Goal: Task Accomplishment & Management: Use online tool/utility

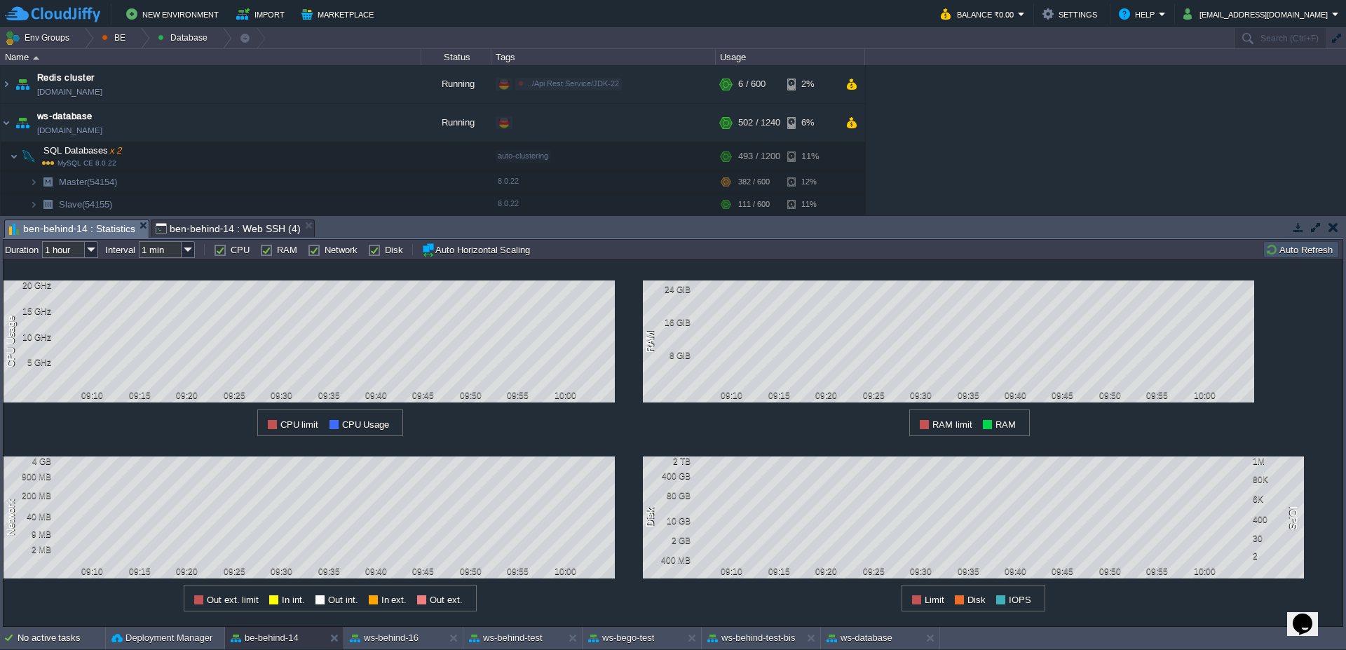
click at [1302, 247] on button "Auto Refresh" at bounding box center [1302, 249] width 72 height 13
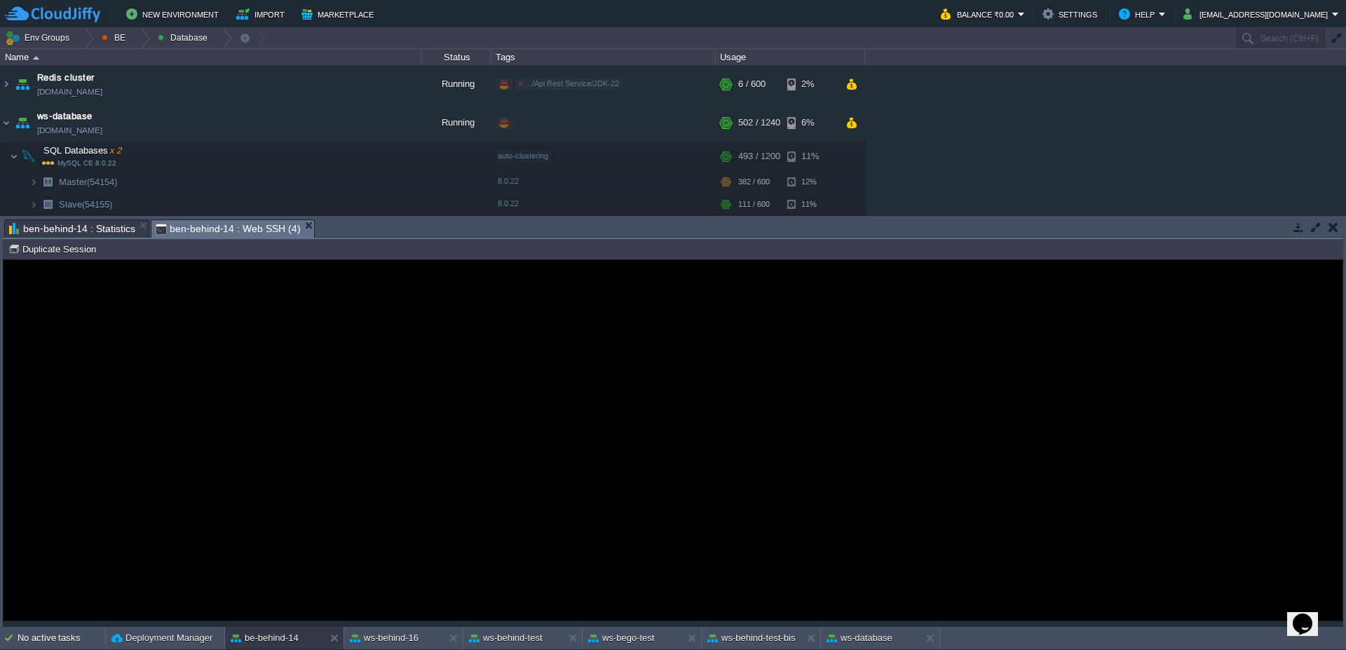
click at [202, 229] on span "ben-behind-14 : Web SSH (4)" at bounding box center [228, 229] width 145 height 18
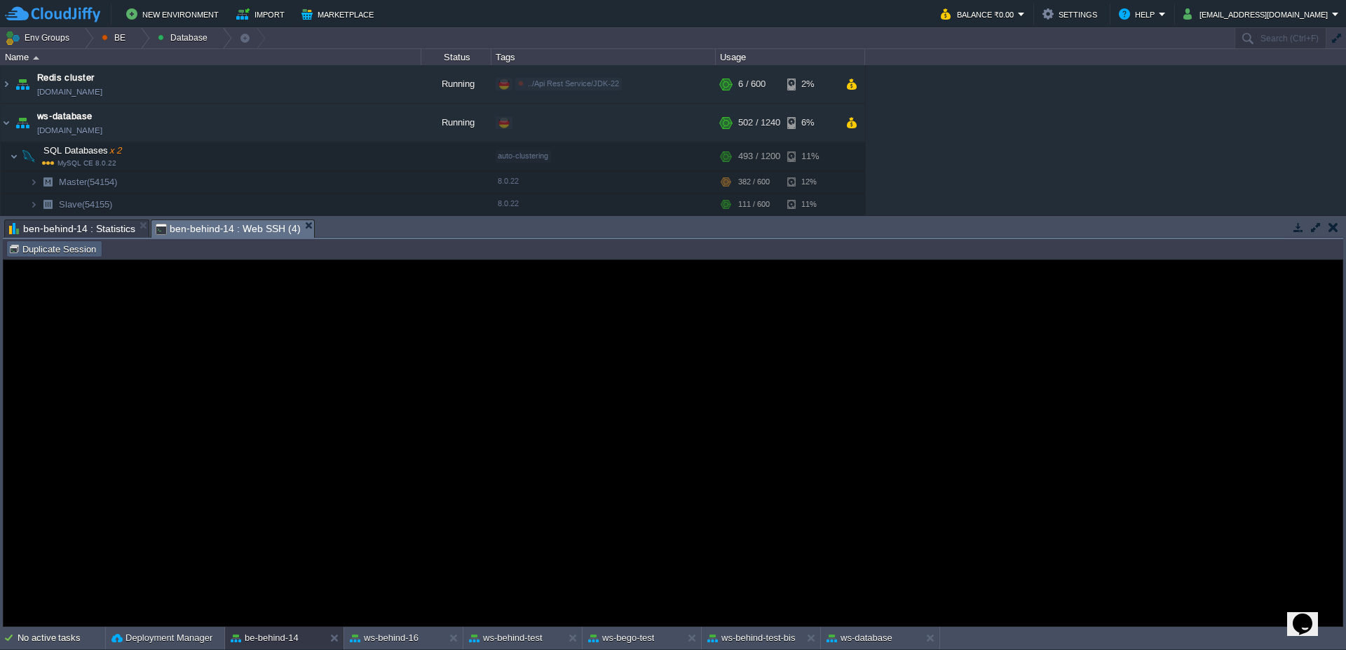
click at [62, 256] on td "Duplicate Session" at bounding box center [54, 248] width 96 height 17
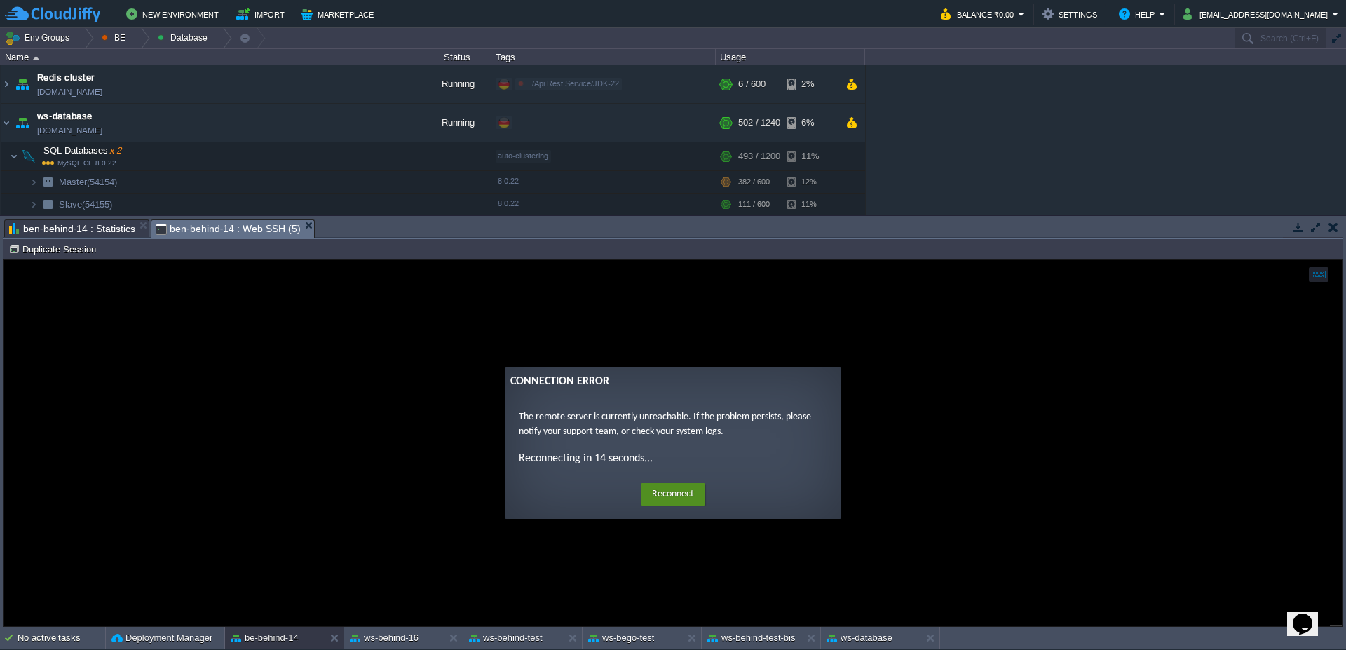
click at [691, 494] on button "Reconnect" at bounding box center [673, 494] width 65 height 22
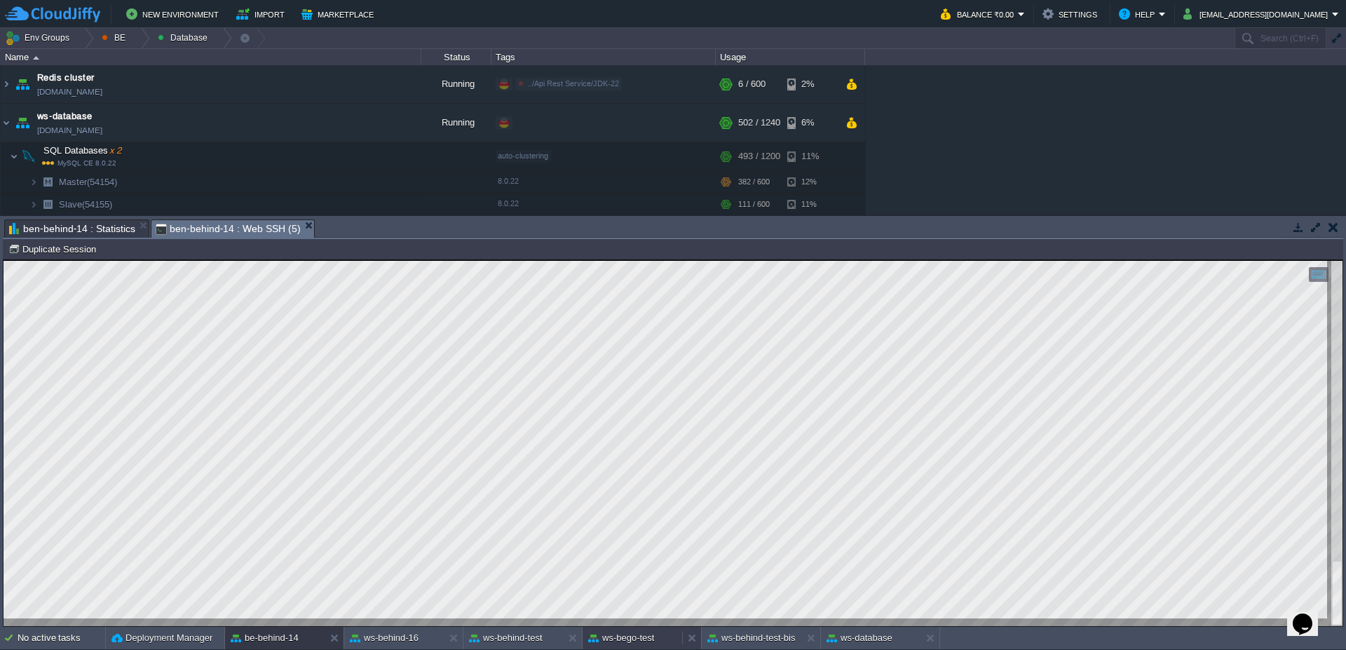
click at [636, 639] on button "ws-bego-test" at bounding box center [621, 638] width 66 height 14
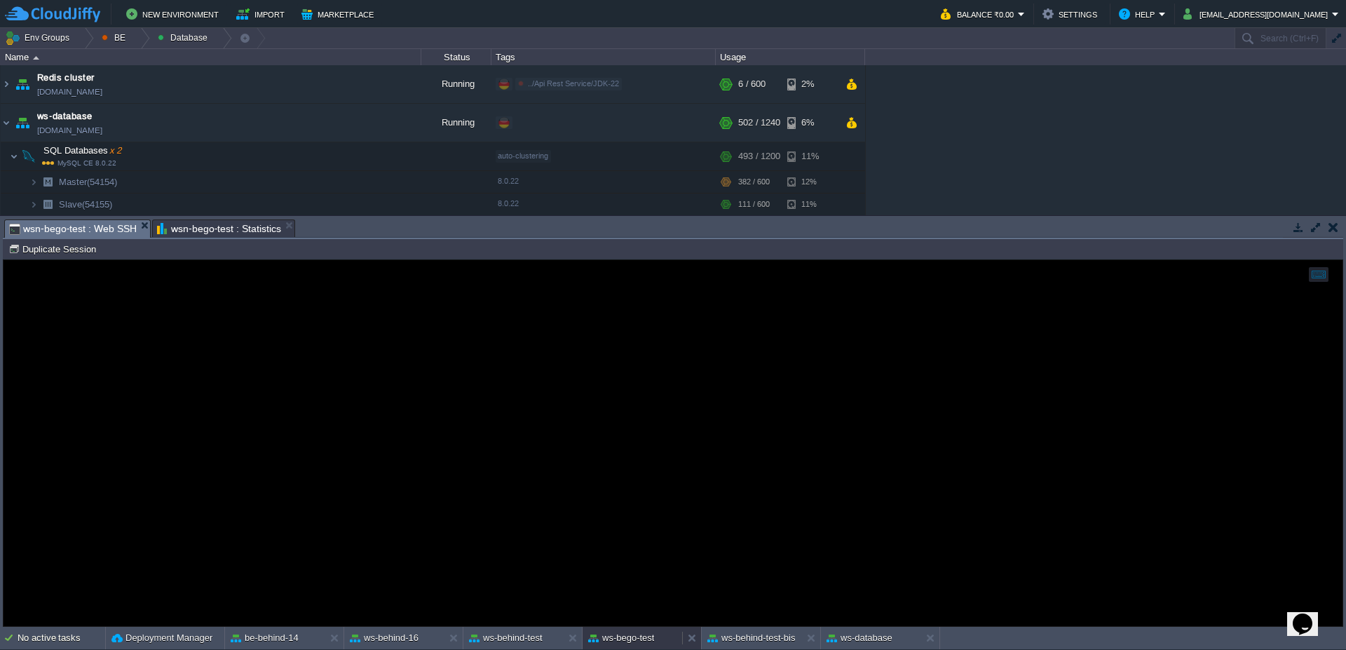
click at [609, 630] on div "ws-bego-test" at bounding box center [633, 638] width 100 height 22
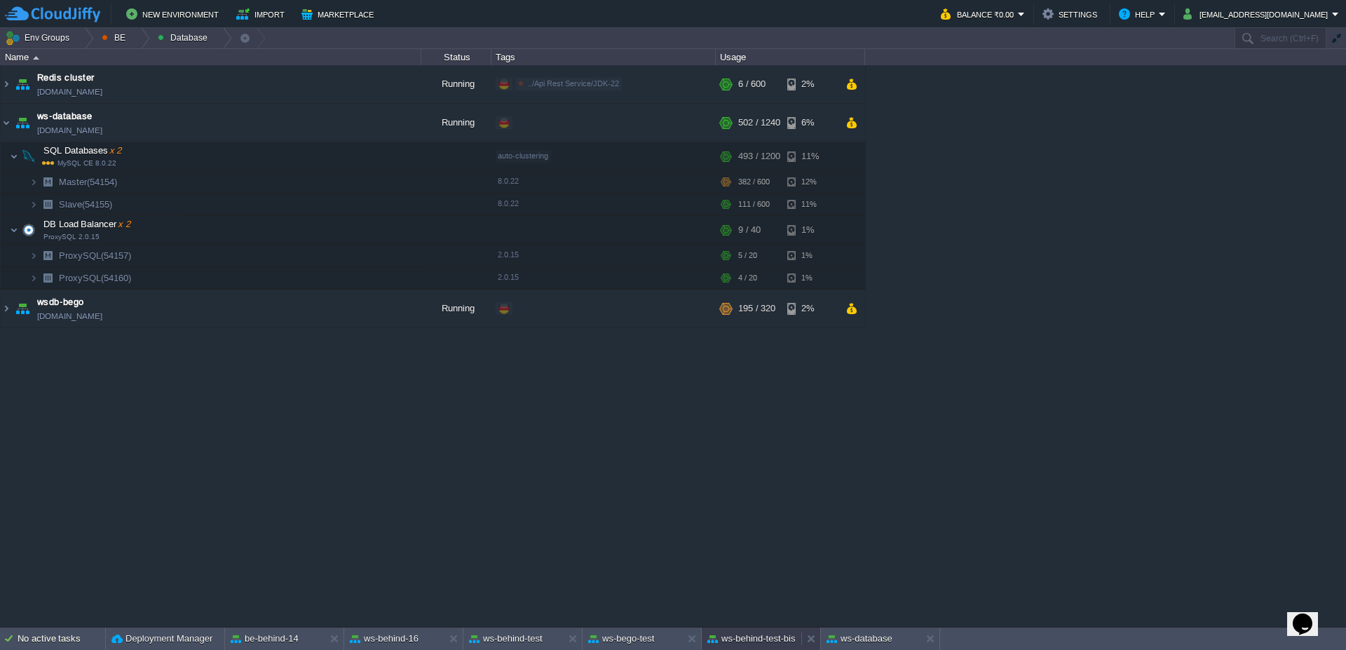
click at [770, 639] on button "ws-behind-test-bis" at bounding box center [751, 639] width 88 height 14
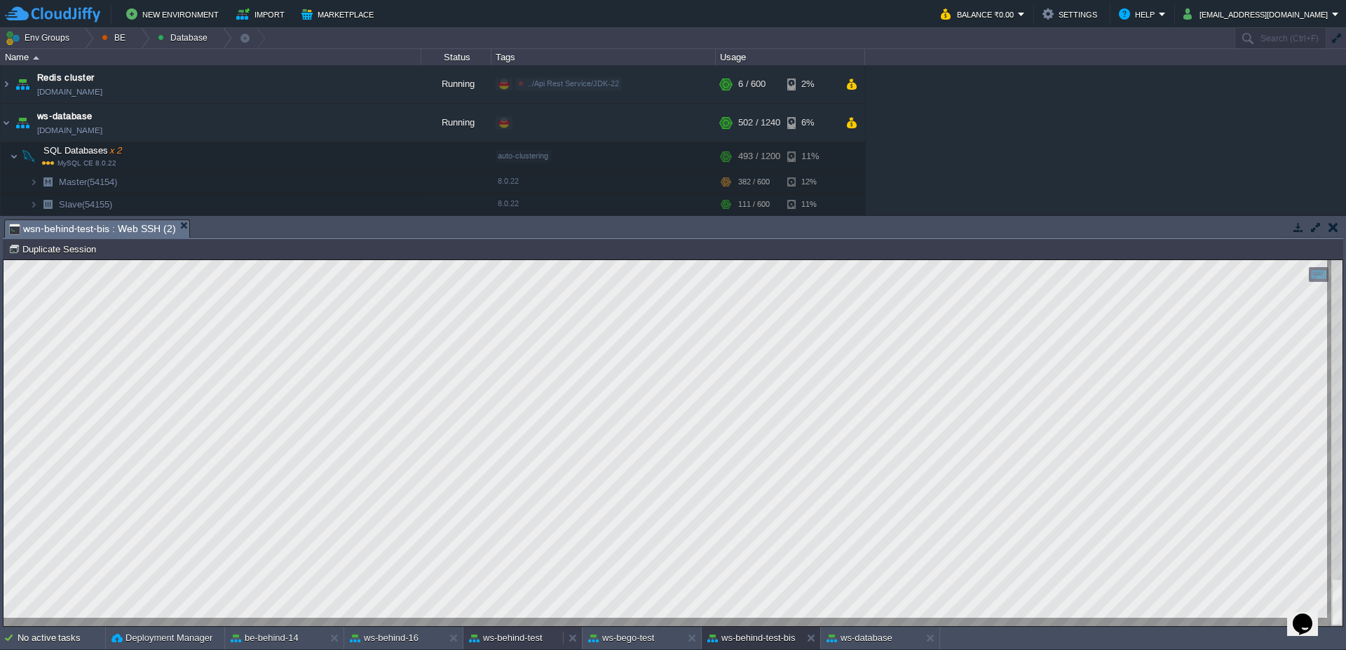
click at [499, 643] on button "ws-behind-test" at bounding box center [506, 638] width 74 height 14
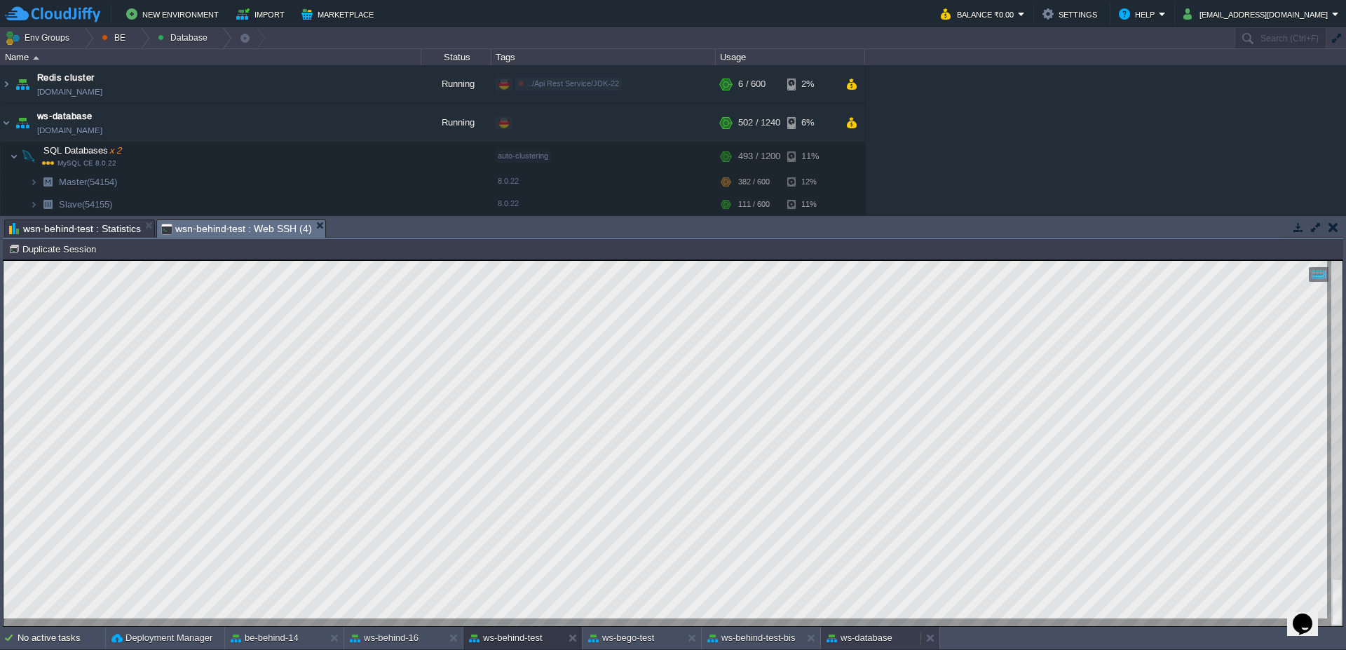
click at [874, 639] on button "ws-database" at bounding box center [860, 638] width 66 height 14
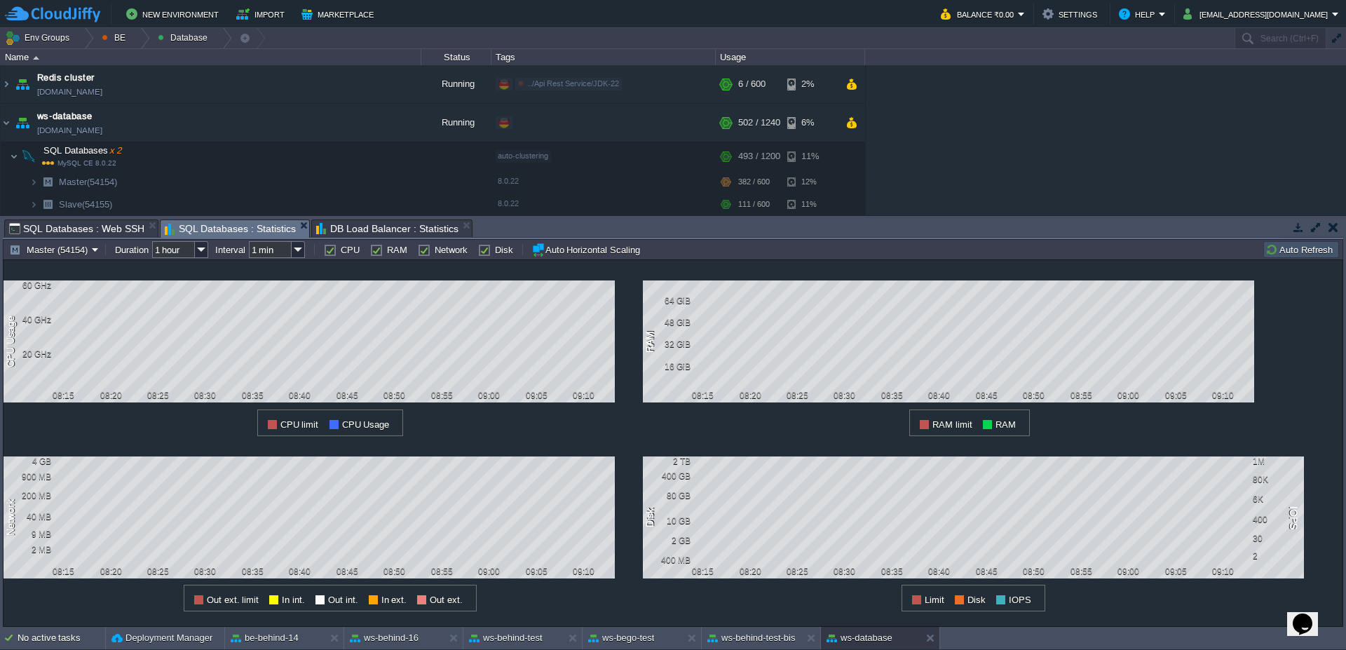
click at [1289, 252] on button "Auto Refresh" at bounding box center [1302, 249] width 72 height 13
click at [778, 632] on button "ws-behind-test-bis" at bounding box center [751, 638] width 88 height 14
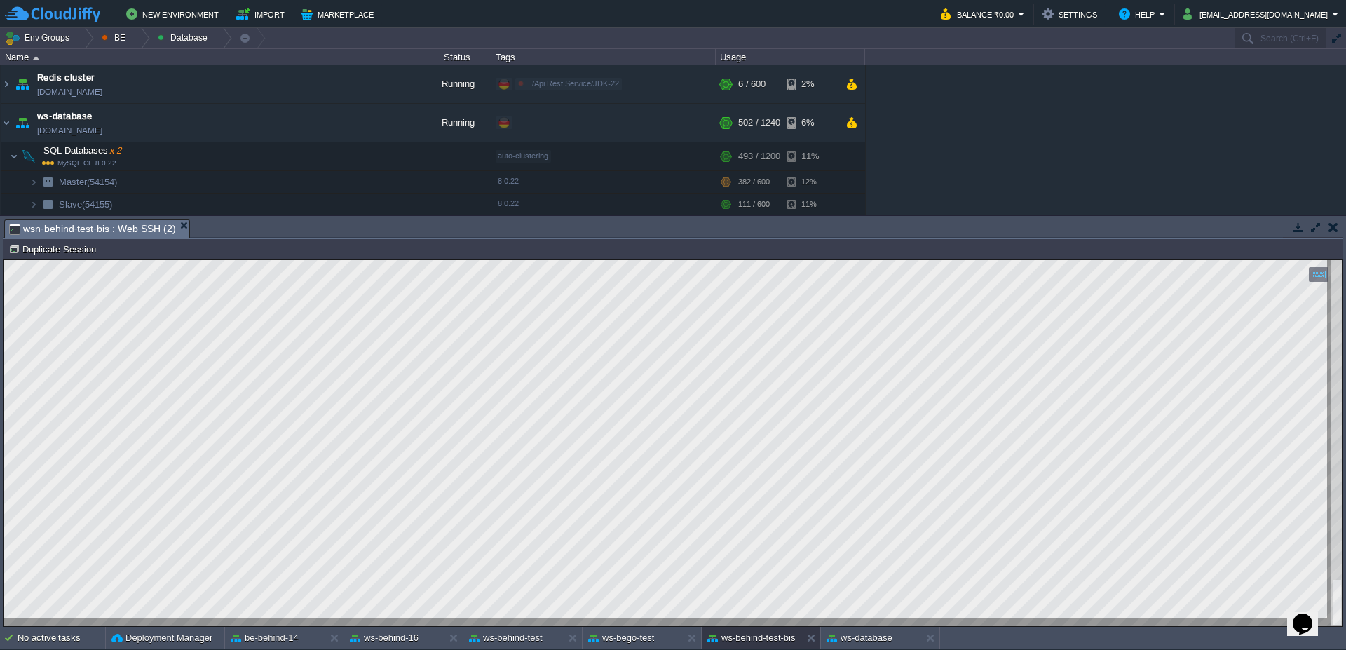
click at [618, 649] on div "No active tasks Deployment Manager be-behind-14 ws-behind-16 ws-behind-test ws-…" at bounding box center [673, 638] width 1346 height 23
click at [612, 639] on button "ws-bego-test" at bounding box center [621, 638] width 66 height 14
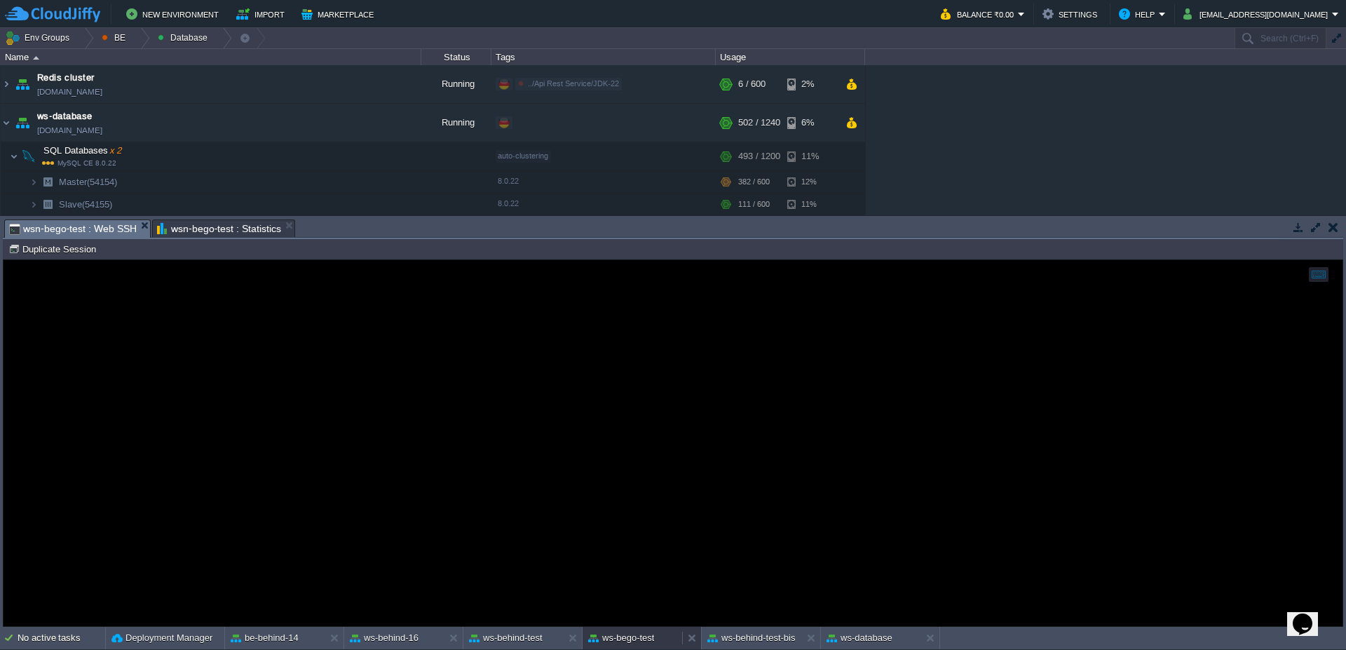
click at [635, 640] on button "ws-bego-test" at bounding box center [621, 638] width 66 height 14
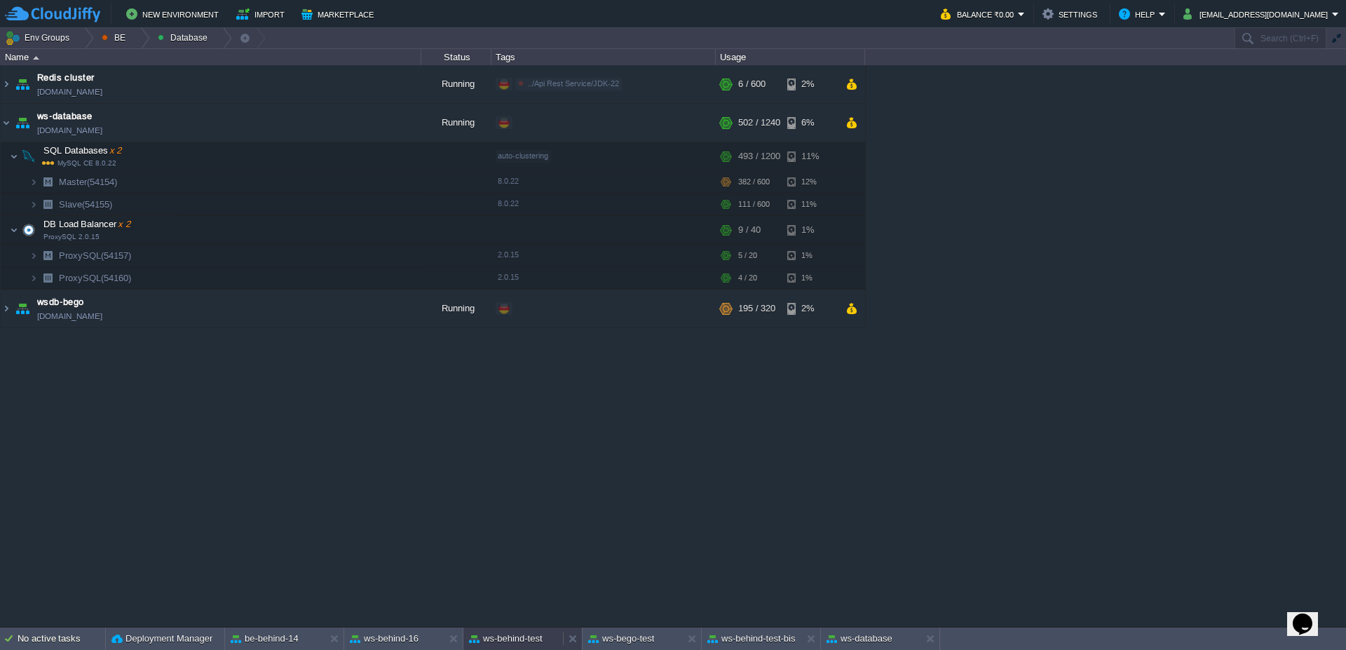
click at [506, 645] on button "ws-behind-test" at bounding box center [506, 639] width 74 height 14
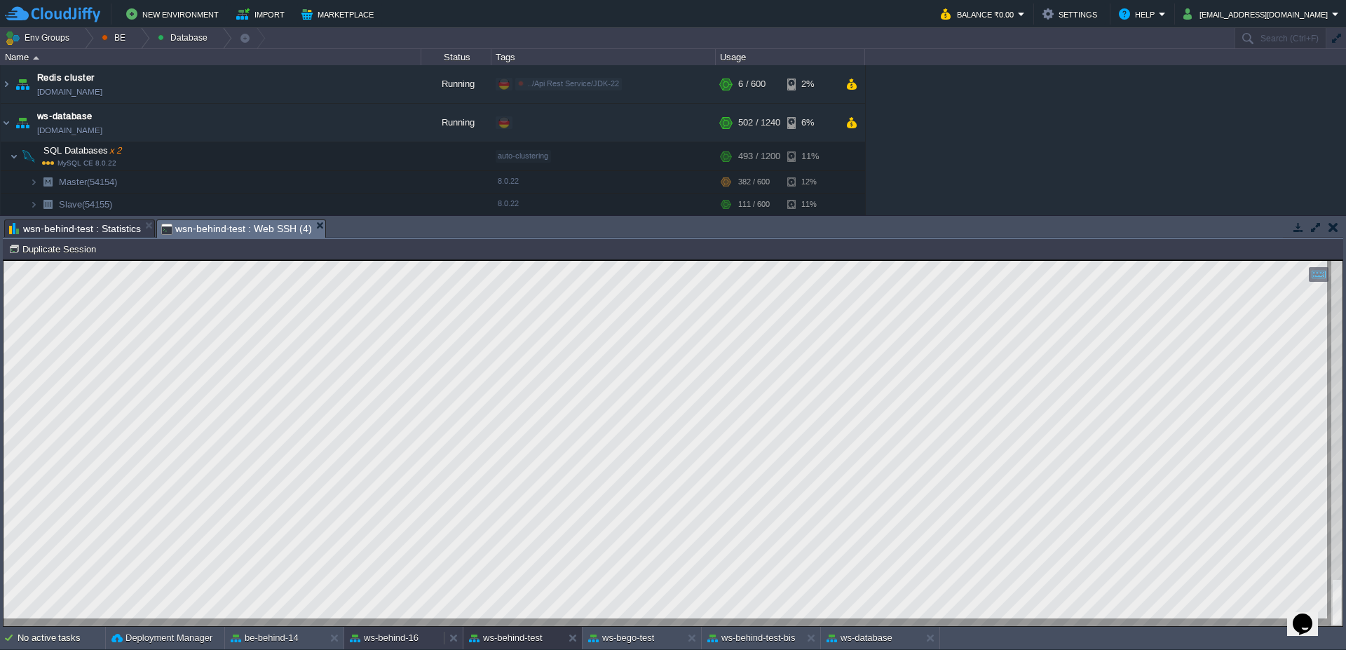
click at [383, 644] on button "ws-behind-16" at bounding box center [384, 638] width 69 height 14
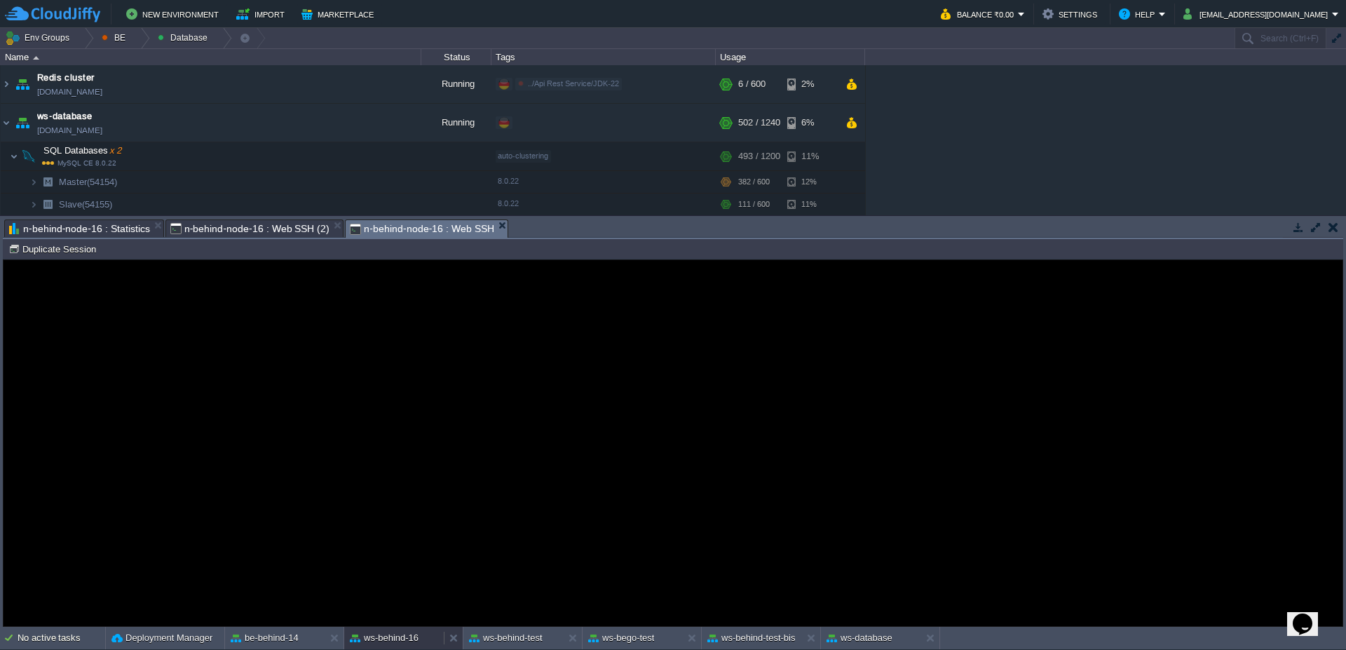
click at [386, 642] on button "ws-behind-16" at bounding box center [384, 638] width 69 height 14
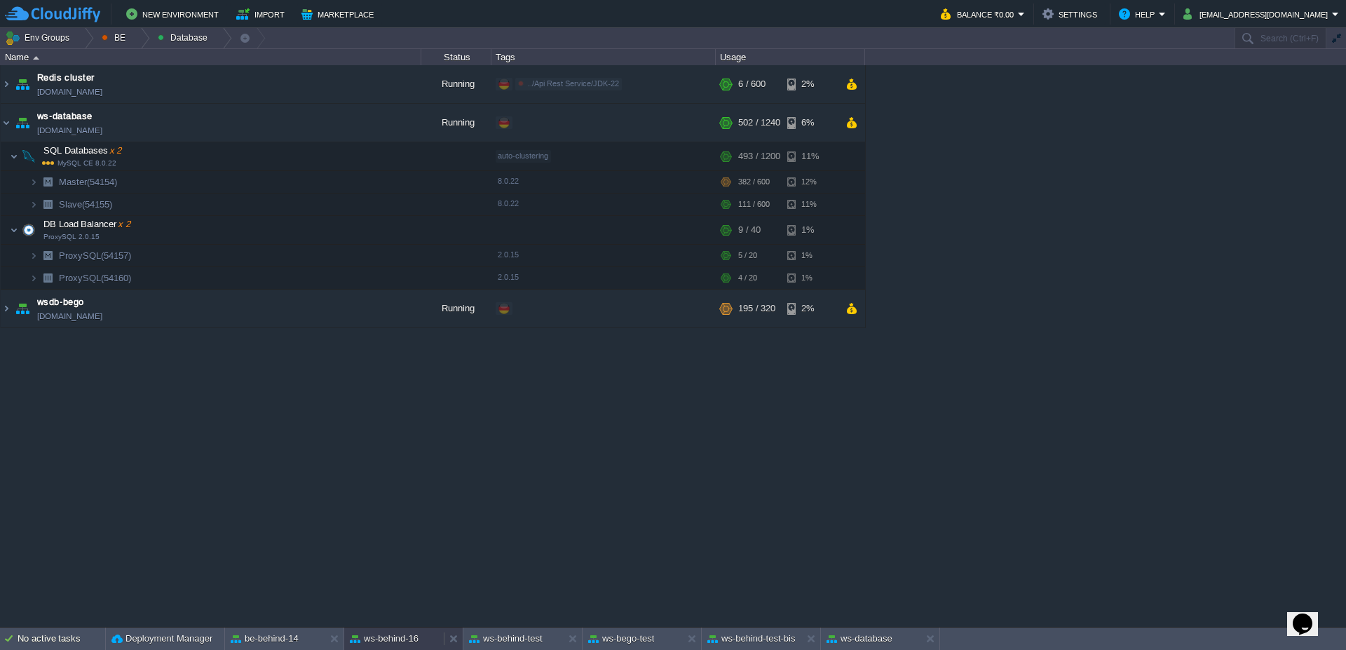
click at [386, 642] on button "ws-behind-16" at bounding box center [384, 639] width 69 height 14
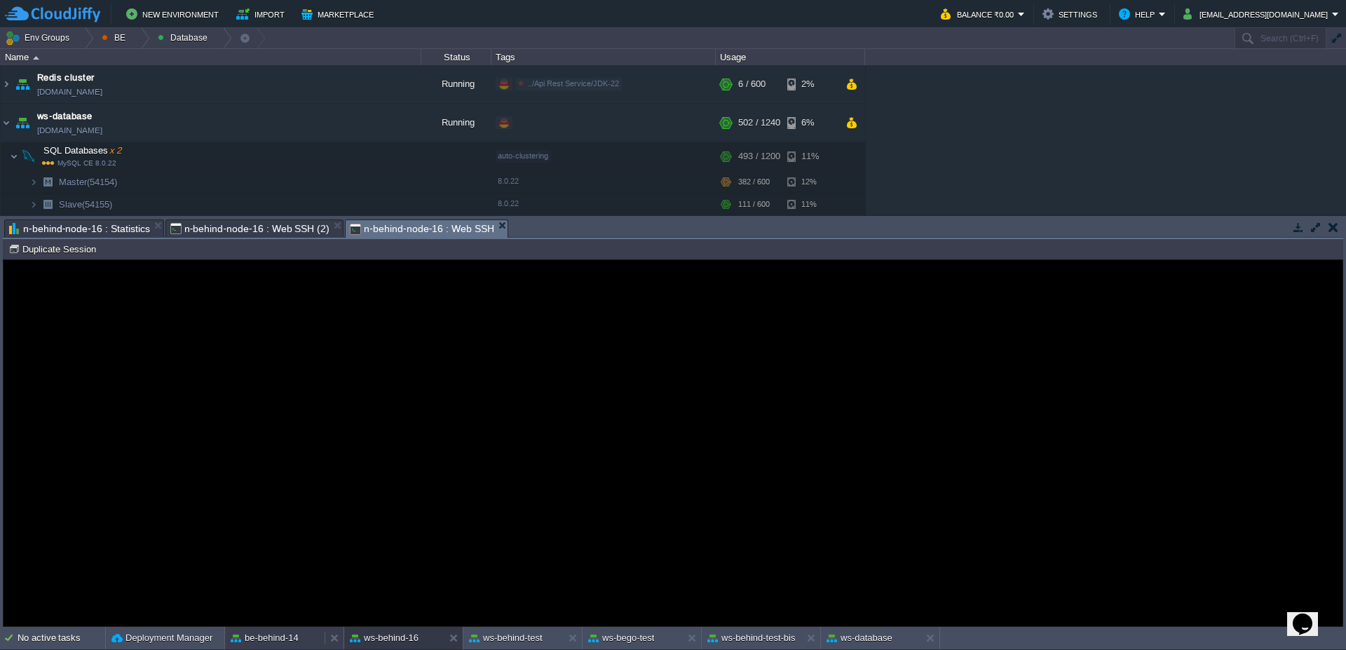
click at [278, 641] on button "be-behind-14" at bounding box center [265, 638] width 68 height 14
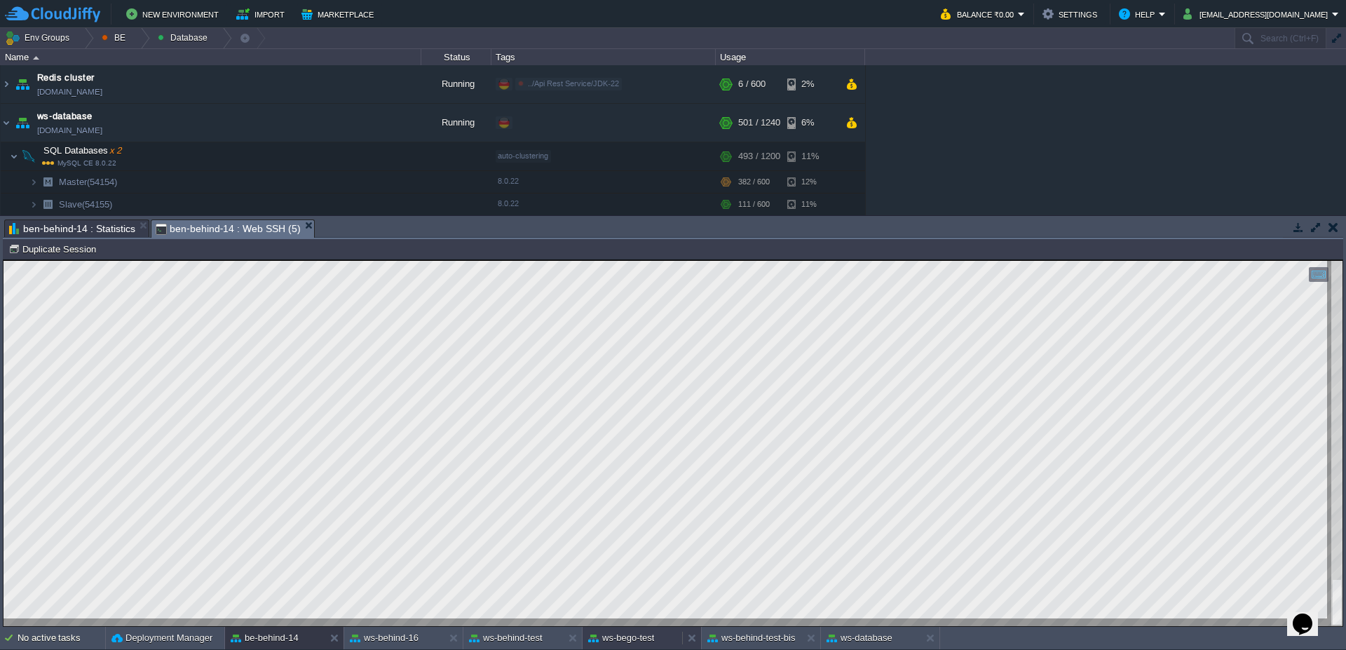
click at [647, 640] on button "ws-bego-test" at bounding box center [621, 638] width 66 height 14
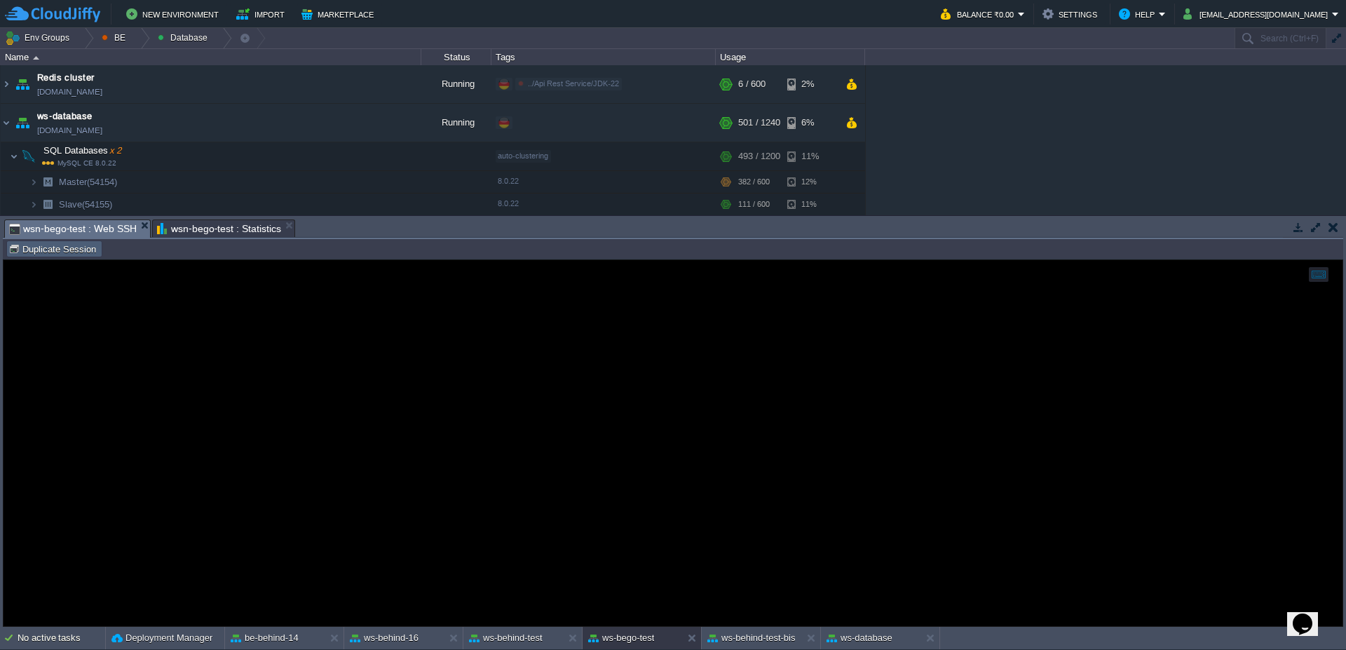
click at [64, 252] on button "Duplicate Session" at bounding box center [54, 249] width 92 height 13
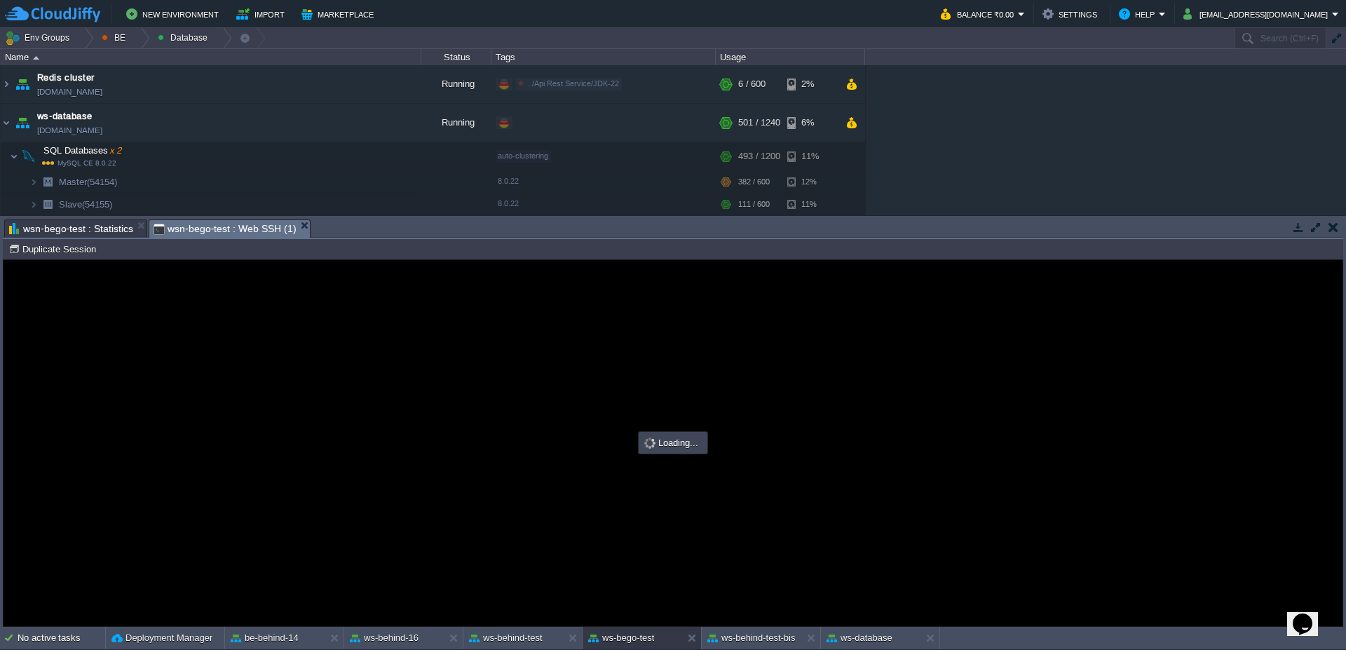
type input "#000000"
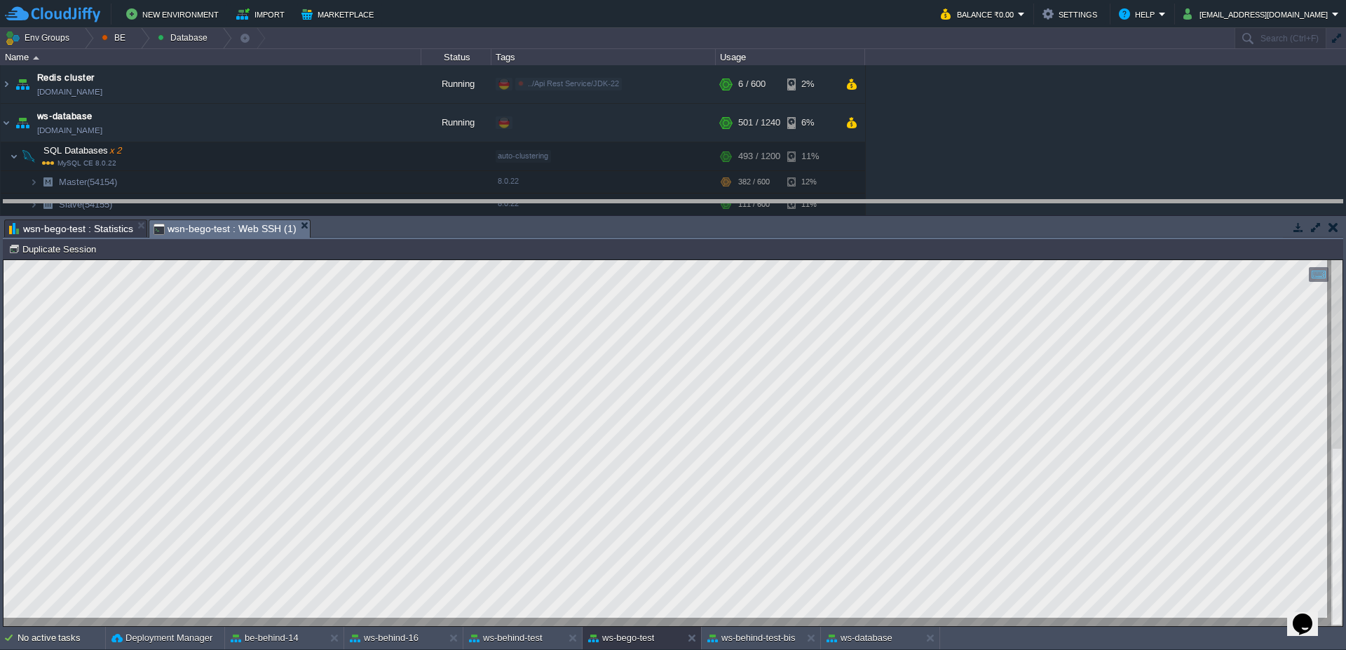
drag, startPoint x: 509, startPoint y: 235, endPoint x: 501, endPoint y: 212, distance: 24.0
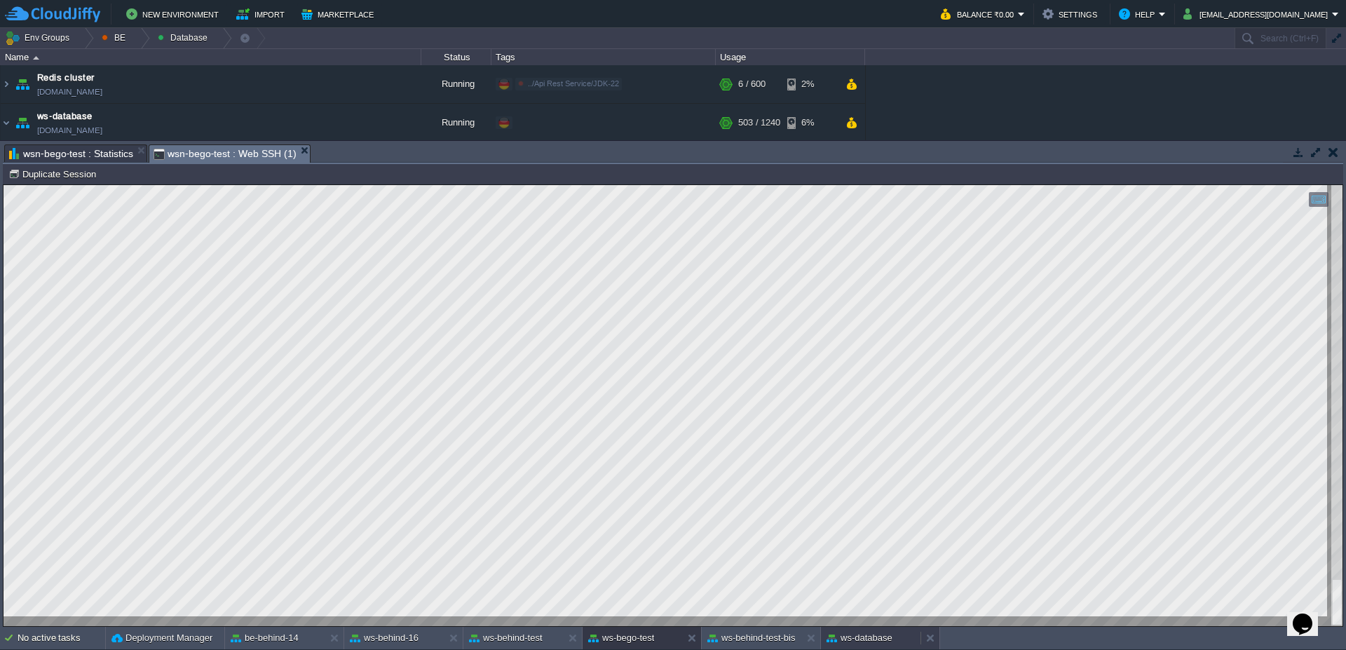
click at [836, 635] on button "ws-database" at bounding box center [860, 638] width 66 height 14
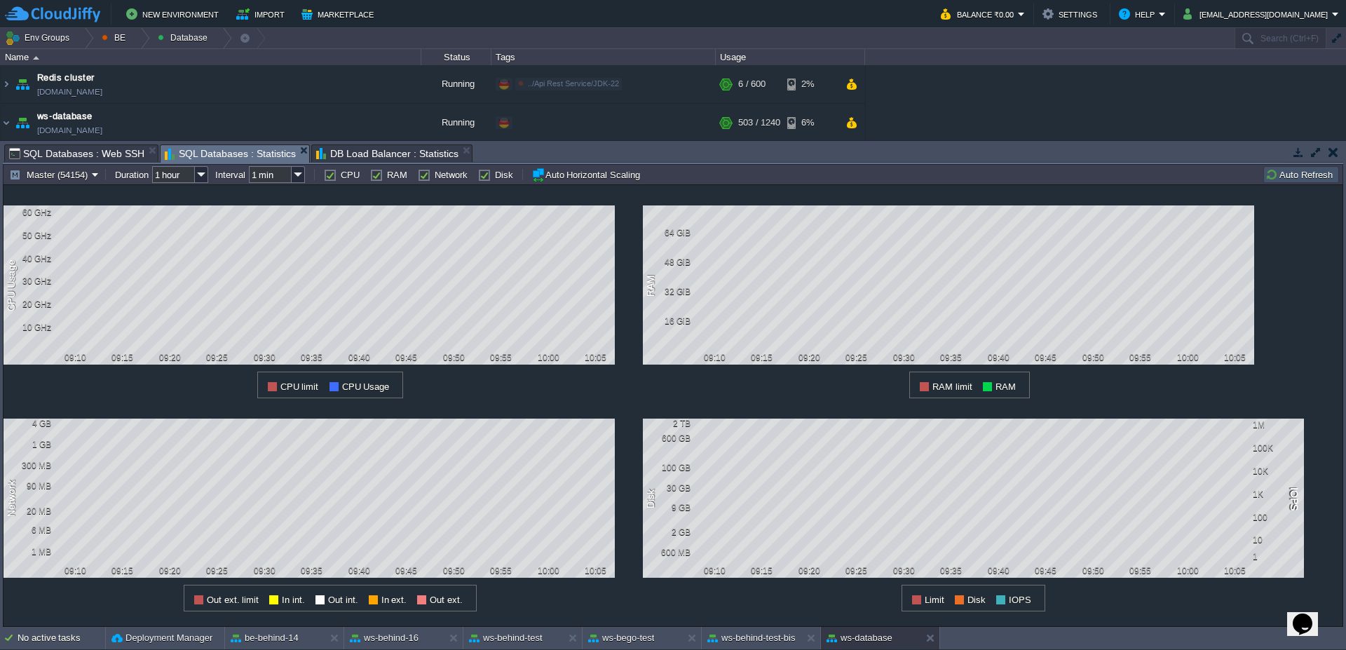
click at [1299, 180] on button "Auto Refresh" at bounding box center [1302, 174] width 72 height 13
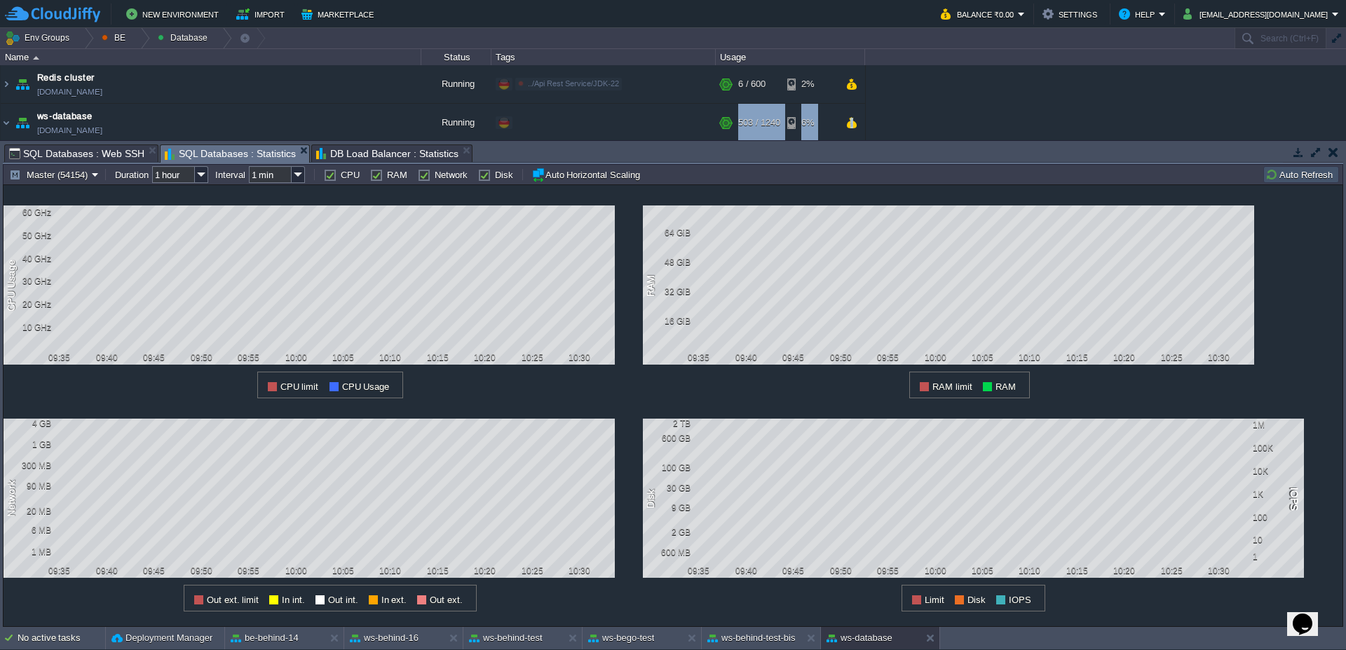
click at [585, 142] on div "Env Groups BE Database Search (Ctrl+F) auto-gen Name Status Tags Usage Backup S…" at bounding box center [673, 327] width 1346 height 599
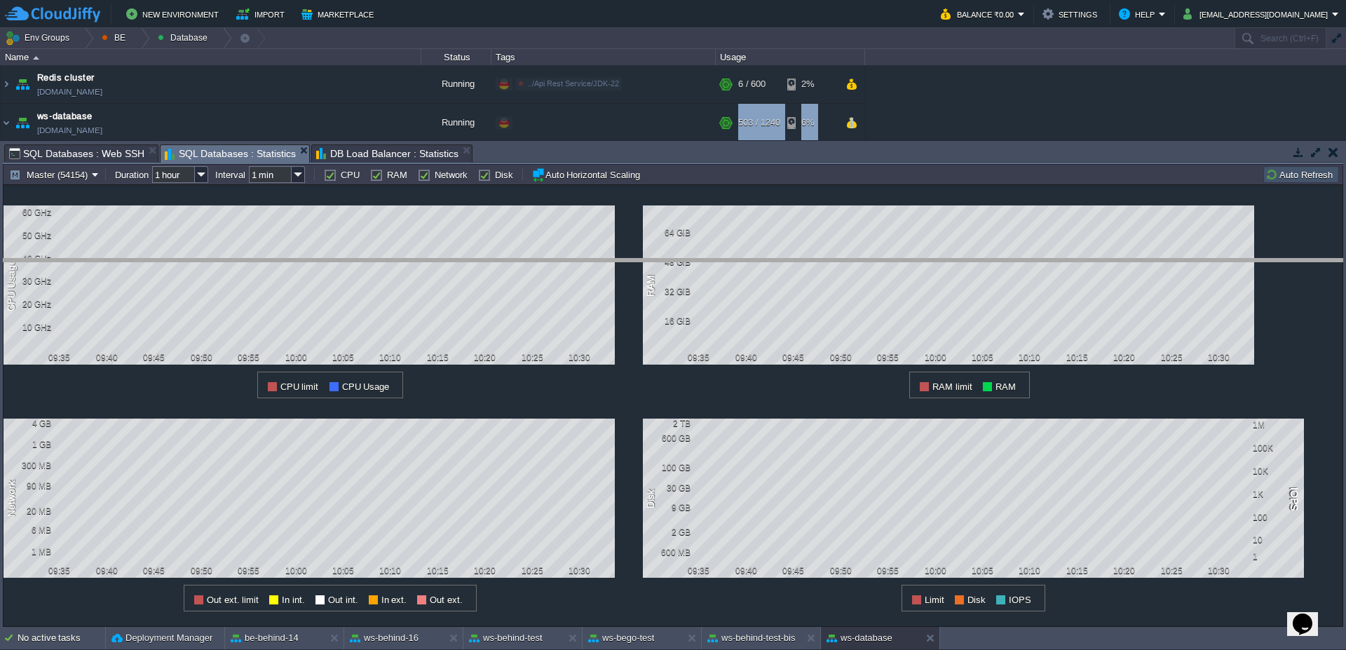
drag, startPoint x: 609, startPoint y: 155, endPoint x: 556, endPoint y: 299, distance: 153.1
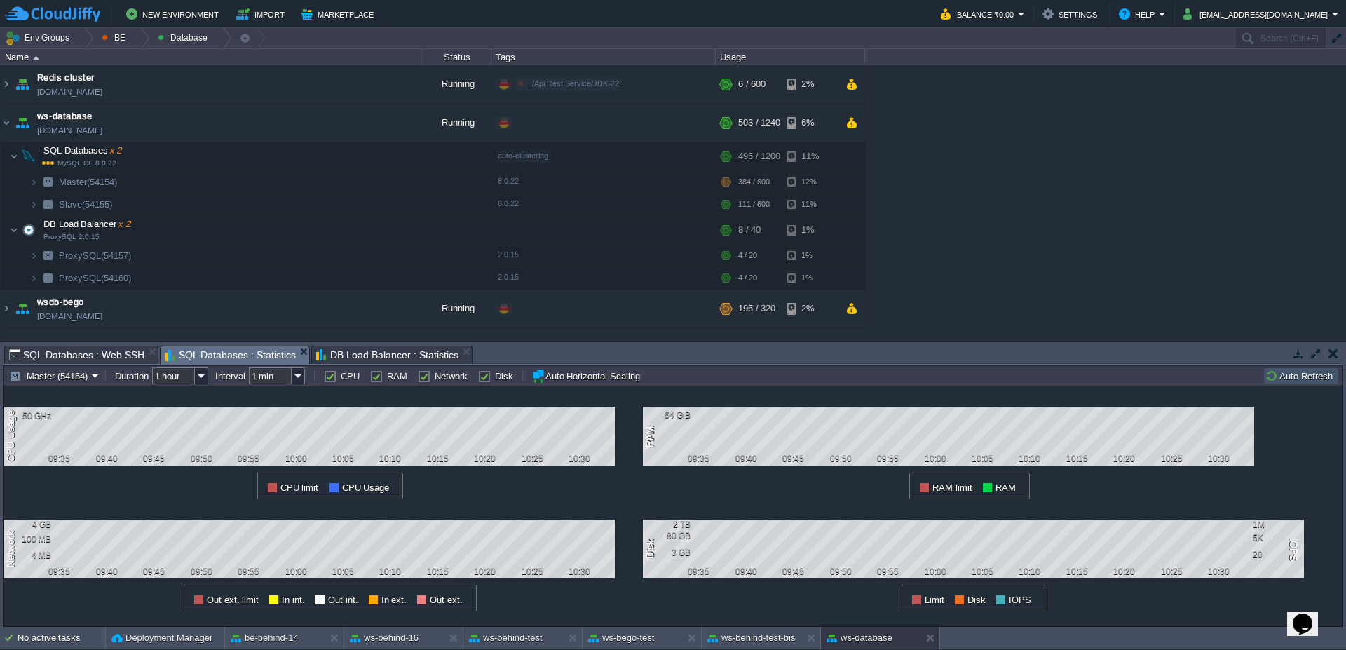
click at [878, 36] on td "Env Groups BE Database" at bounding box center [616, 38] width 1233 height 20
click at [1, 126] on img at bounding box center [6, 123] width 11 height 38
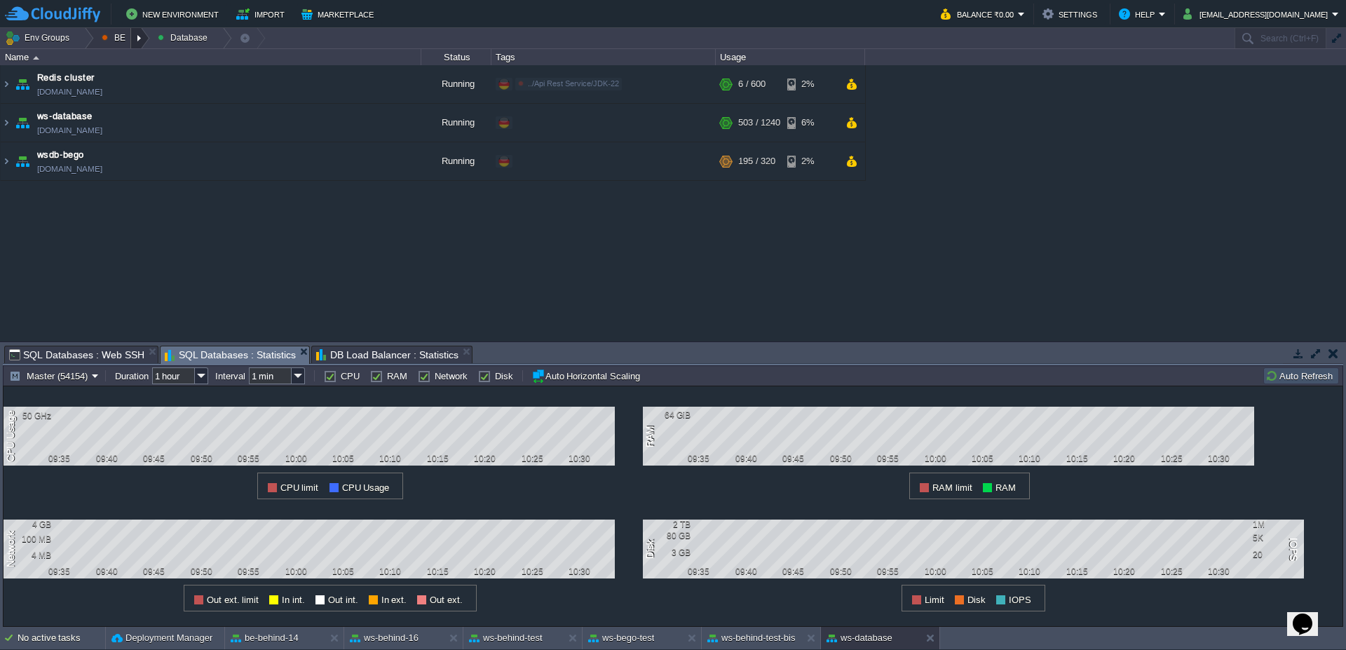
click at [137, 40] on div at bounding box center [140, 38] width 19 height 20
click at [408, 39] on td "Env Groups BE Database" at bounding box center [616, 38] width 1233 height 20
click at [88, 41] on div at bounding box center [84, 38] width 19 height 20
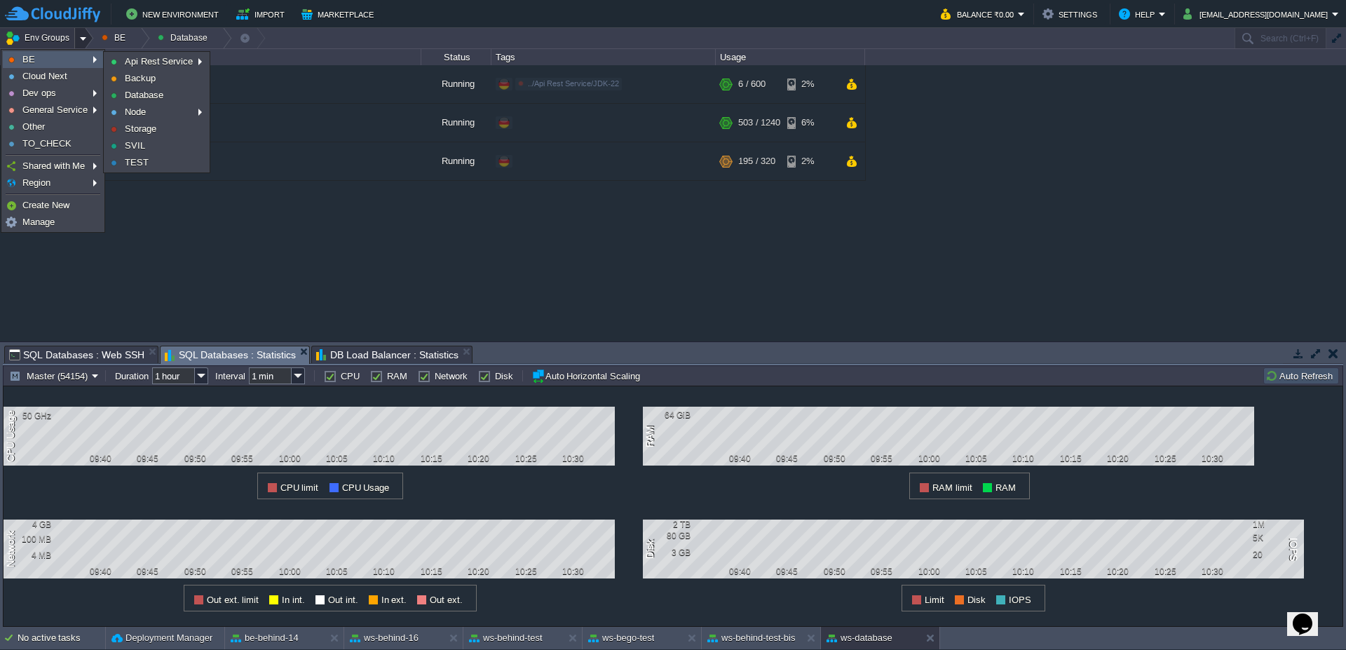
click at [278, 302] on div "Backup Storage [DOMAIN_NAME] Running BE/Backup Edit RAM 3% CPU 0% 1 / 6 21% Be …" at bounding box center [673, 203] width 1346 height 276
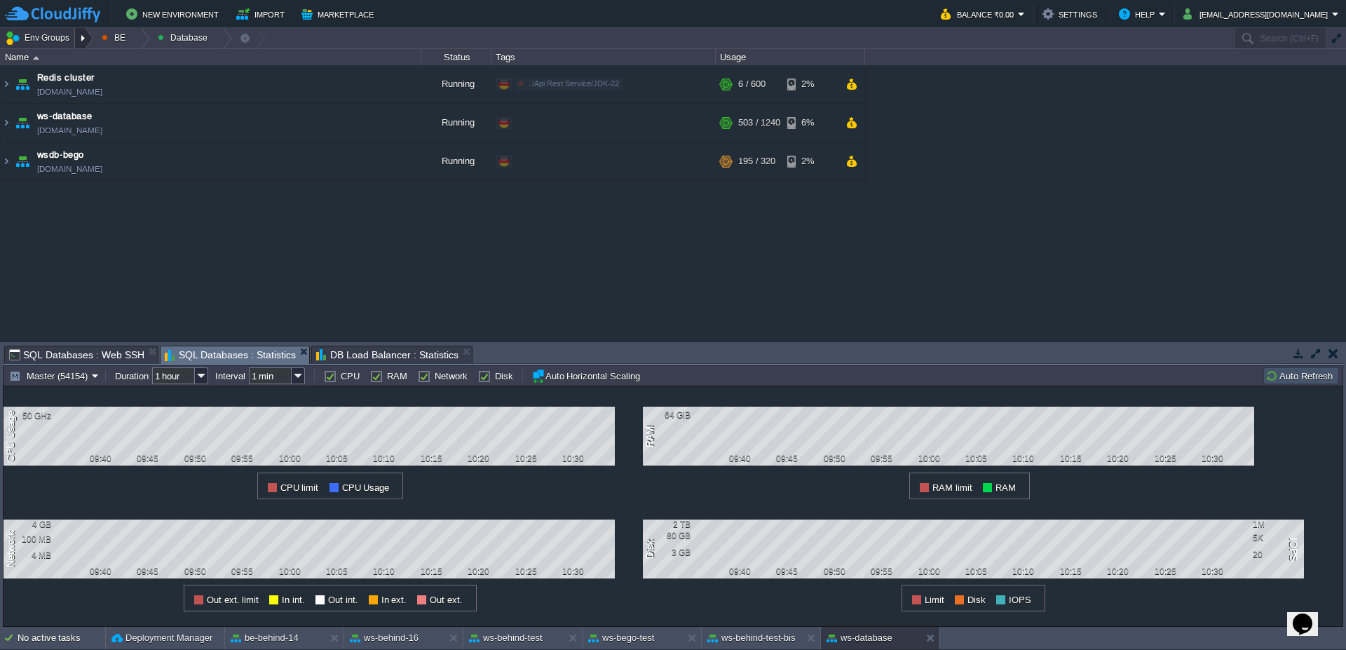
click at [86, 40] on div at bounding box center [84, 38] width 19 height 20
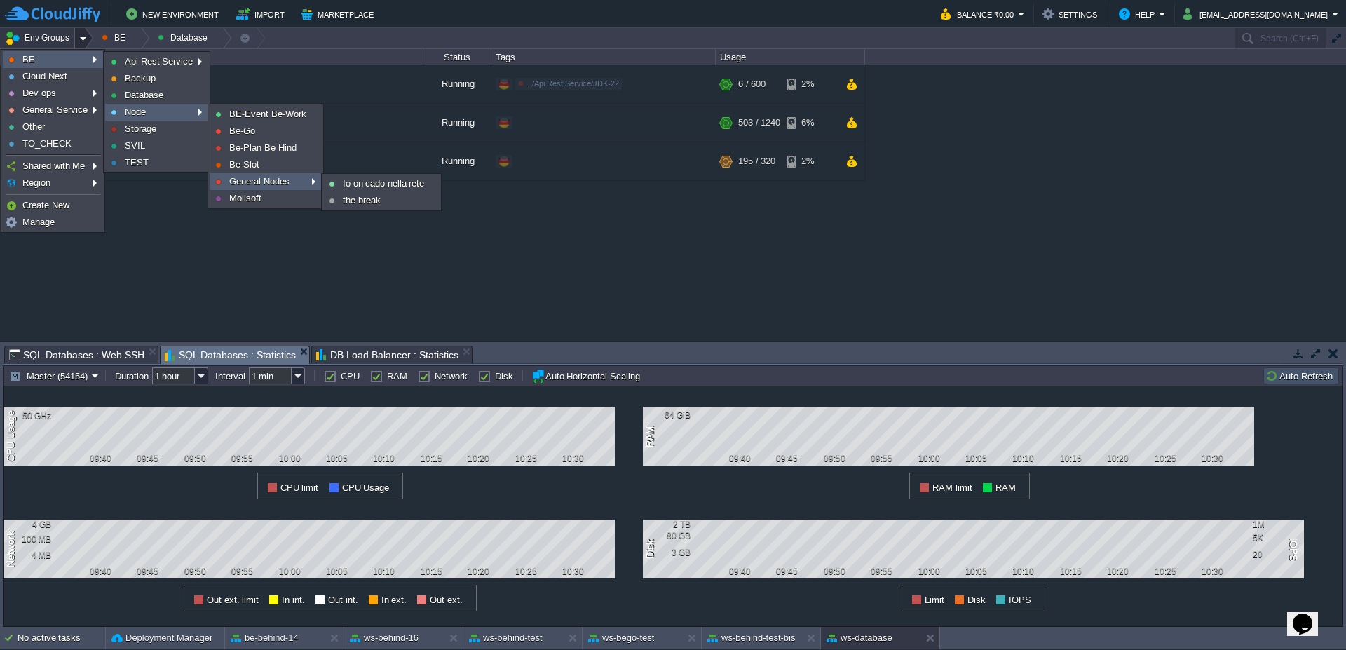
click at [279, 179] on span "General Nodes" at bounding box center [259, 181] width 60 height 11
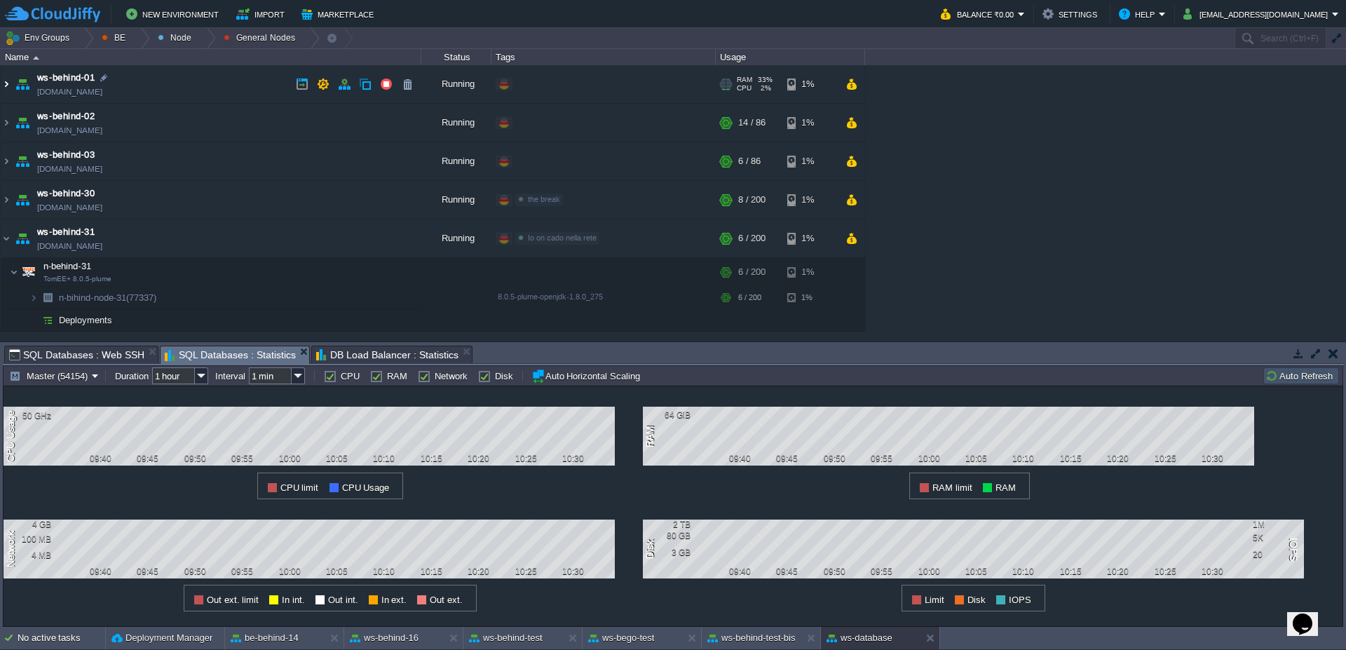
click at [1, 83] on img at bounding box center [6, 84] width 11 height 38
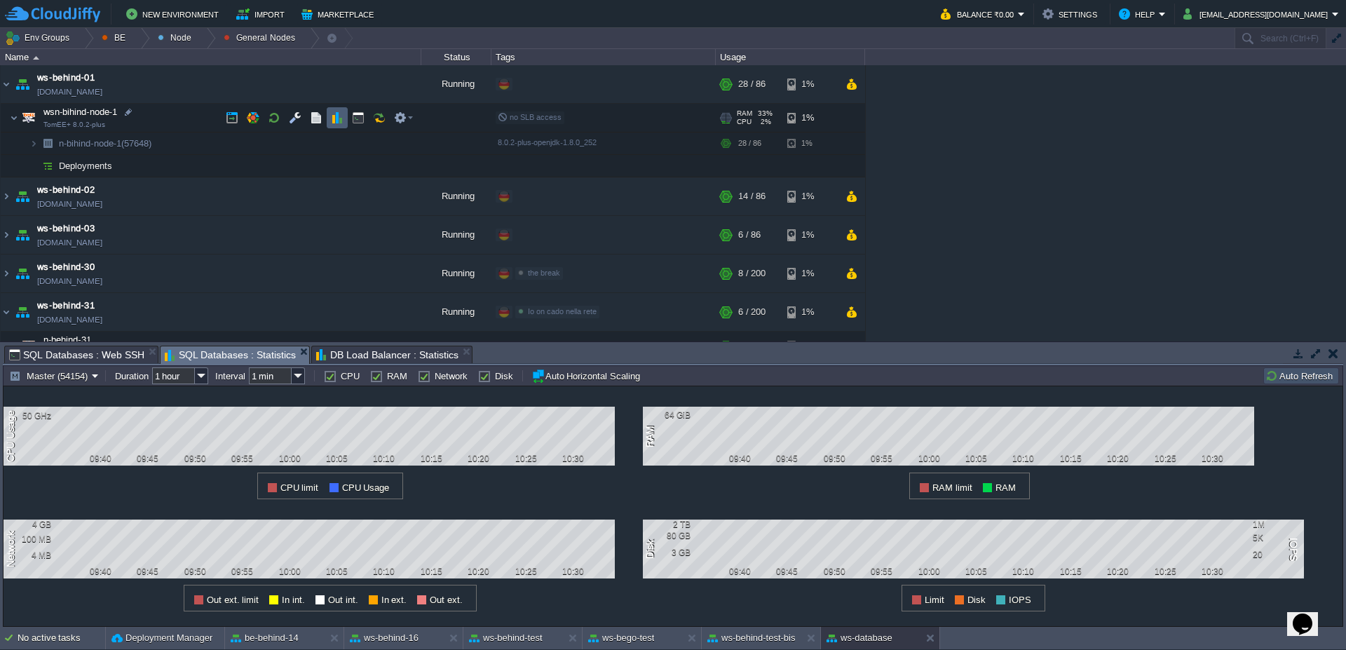
click at [336, 119] on button "button" at bounding box center [337, 117] width 13 height 13
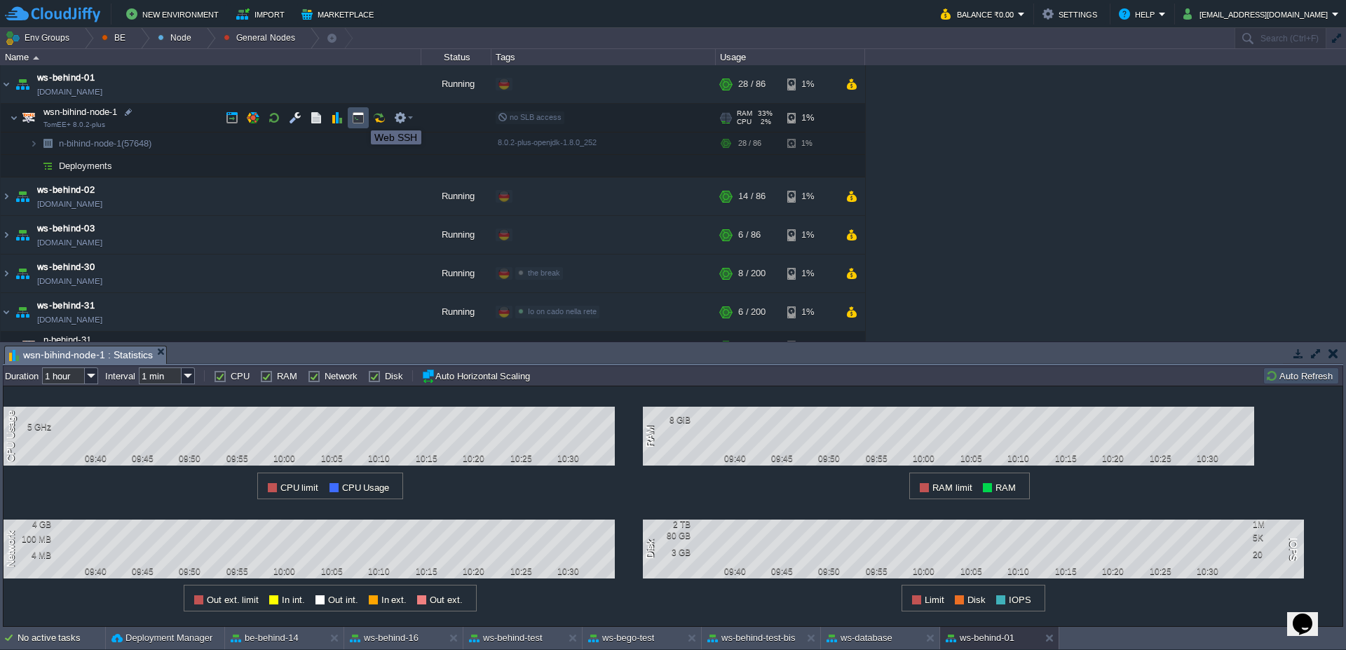
click at [360, 118] on button "button" at bounding box center [358, 117] width 13 height 13
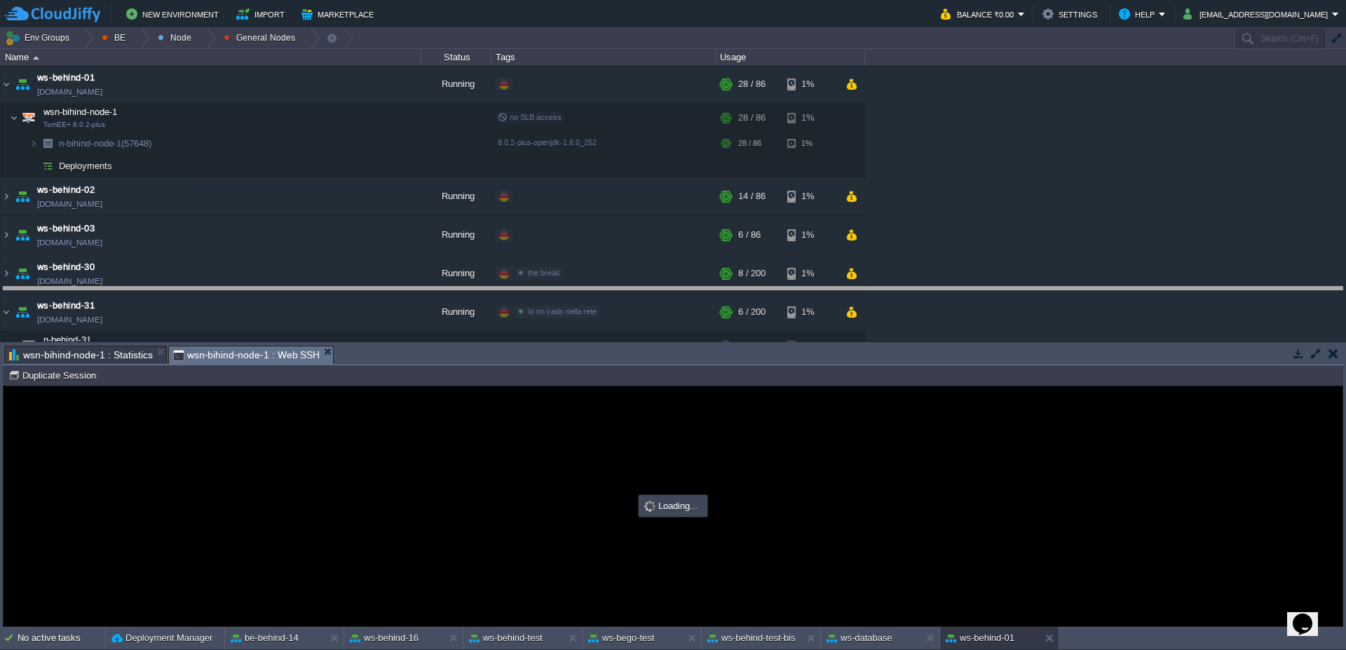
drag, startPoint x: 800, startPoint y: 355, endPoint x: 790, endPoint y: 299, distance: 57.1
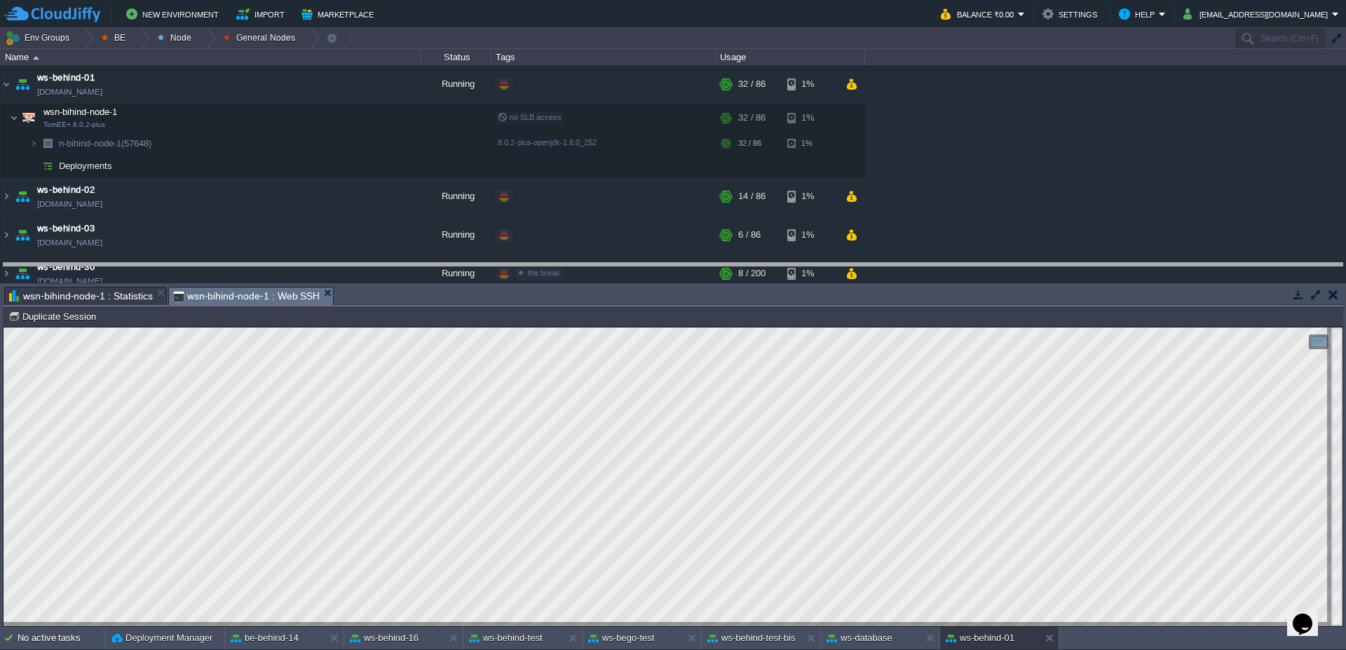
drag, startPoint x: 416, startPoint y: 298, endPoint x: 419, endPoint y: 273, distance: 25.4
